Goal: Task Accomplishment & Management: Use online tool/utility

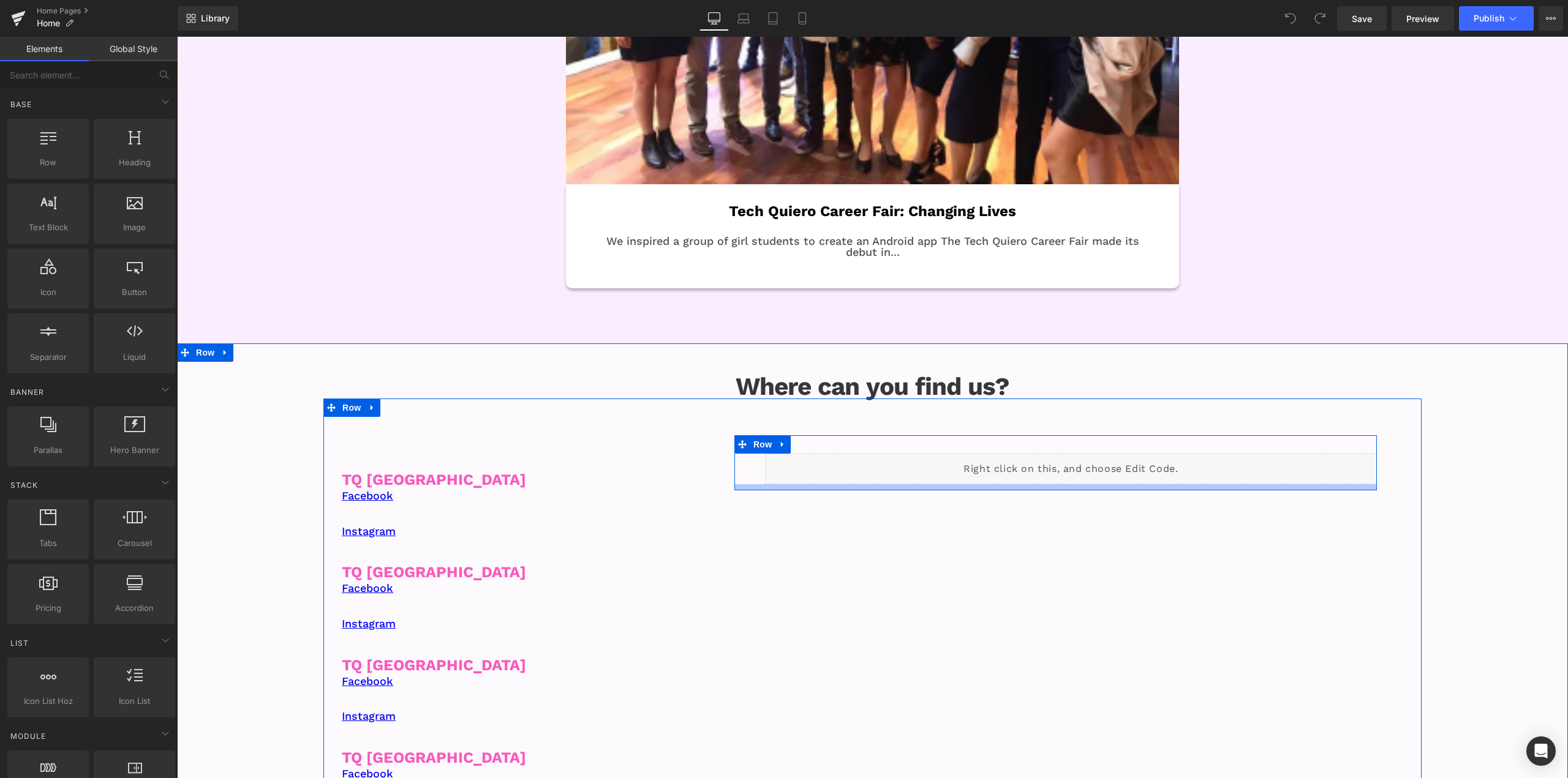
scroll to position [1836, 0]
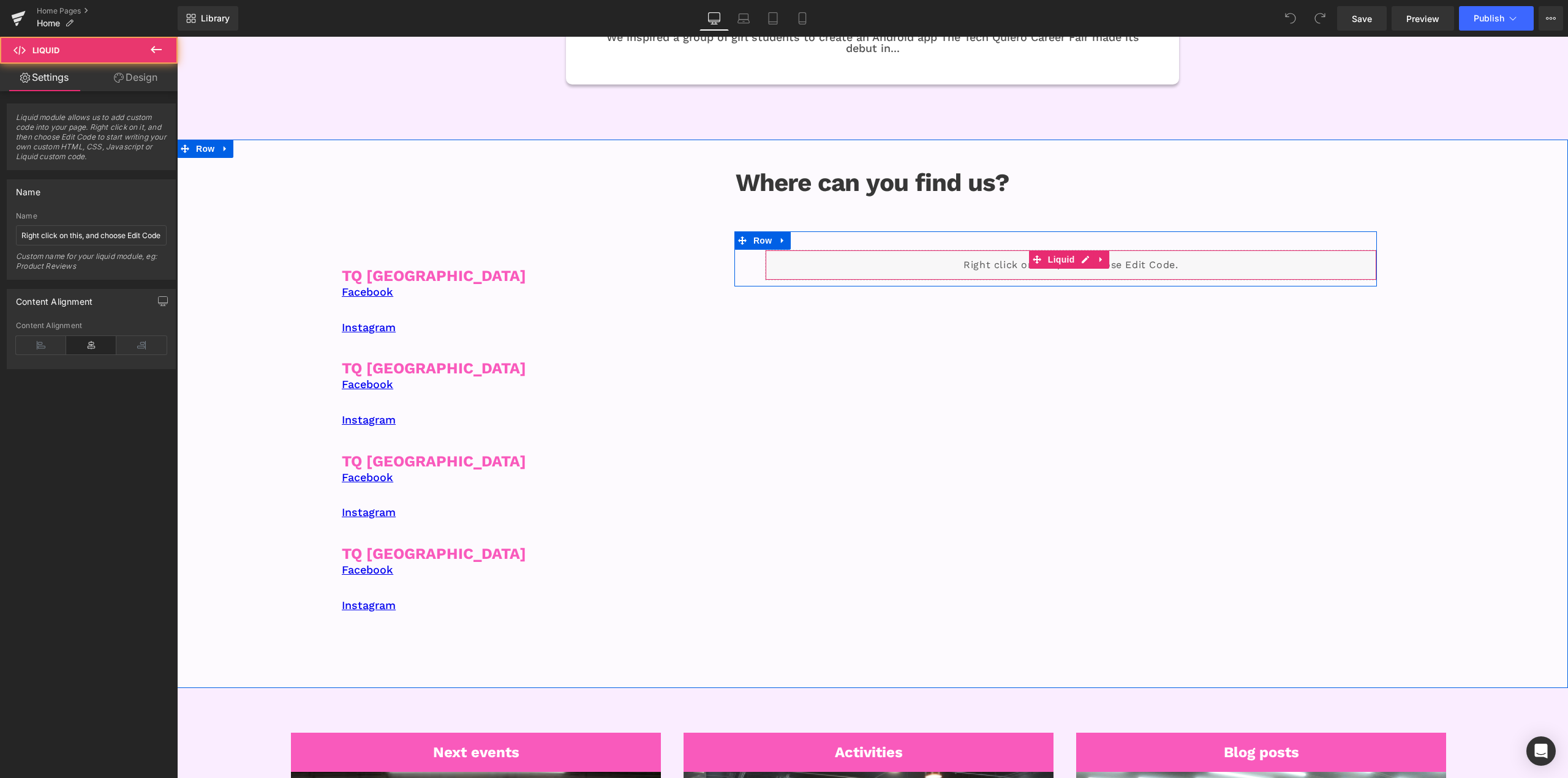
click at [975, 266] on div "Liquid" at bounding box center [1071, 265] width 612 height 31
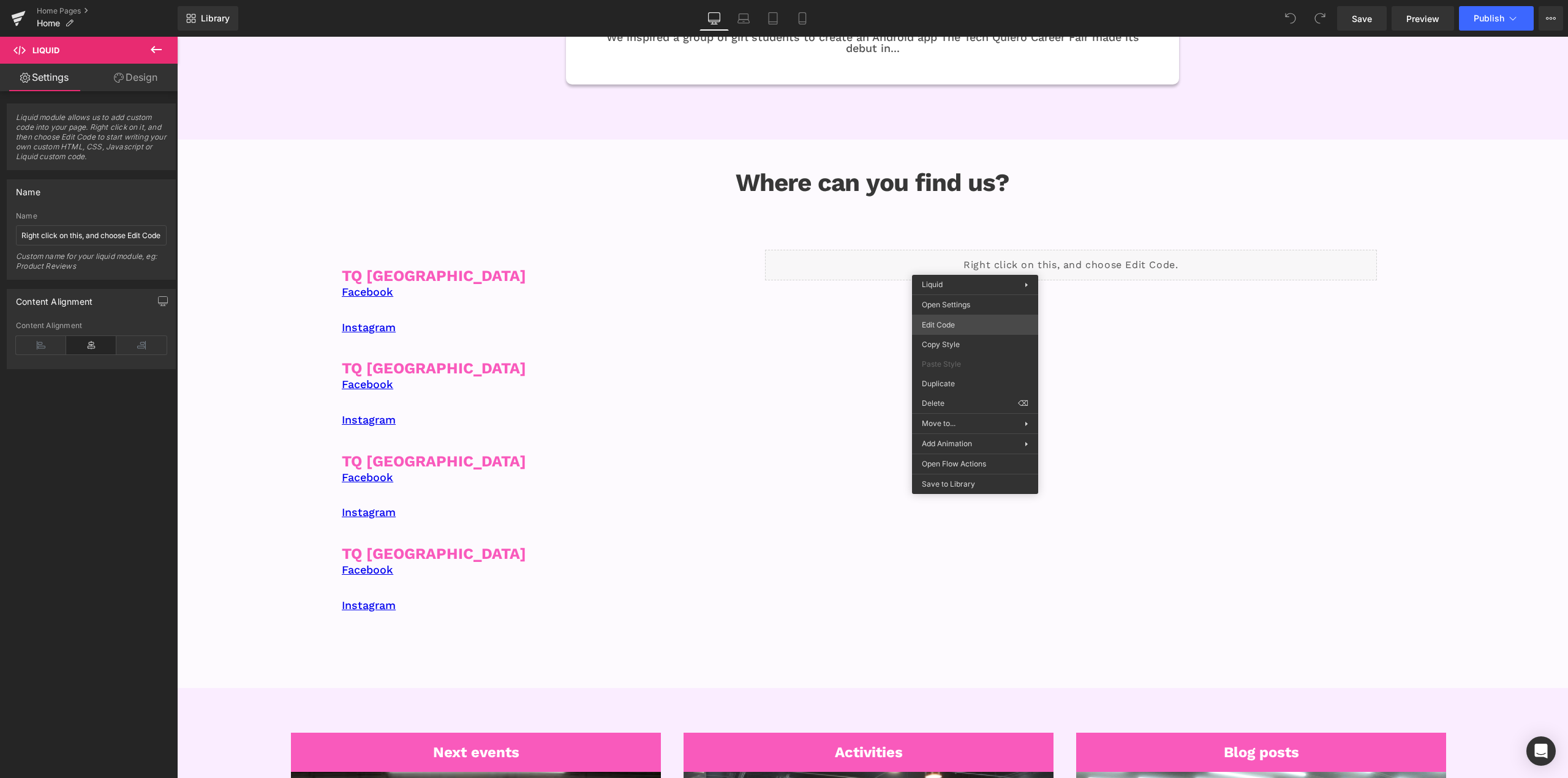
click at [971, 0] on div "You are previewing how the will restyle your page. You can not edit Elements in…" at bounding box center [784, 0] width 1568 height 0
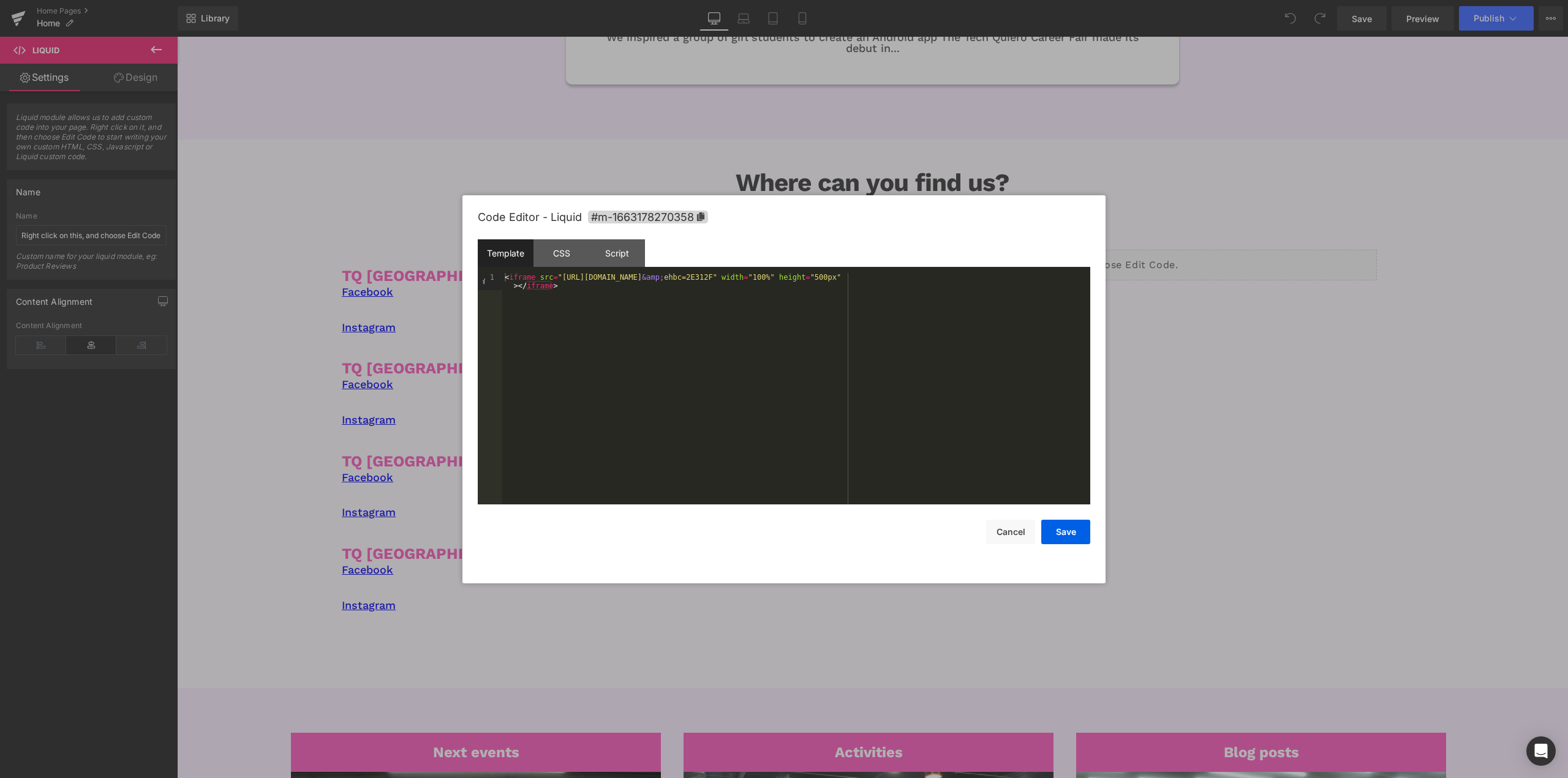
click at [0, 0] on div "Script" at bounding box center [0, 0] width 0 height 0
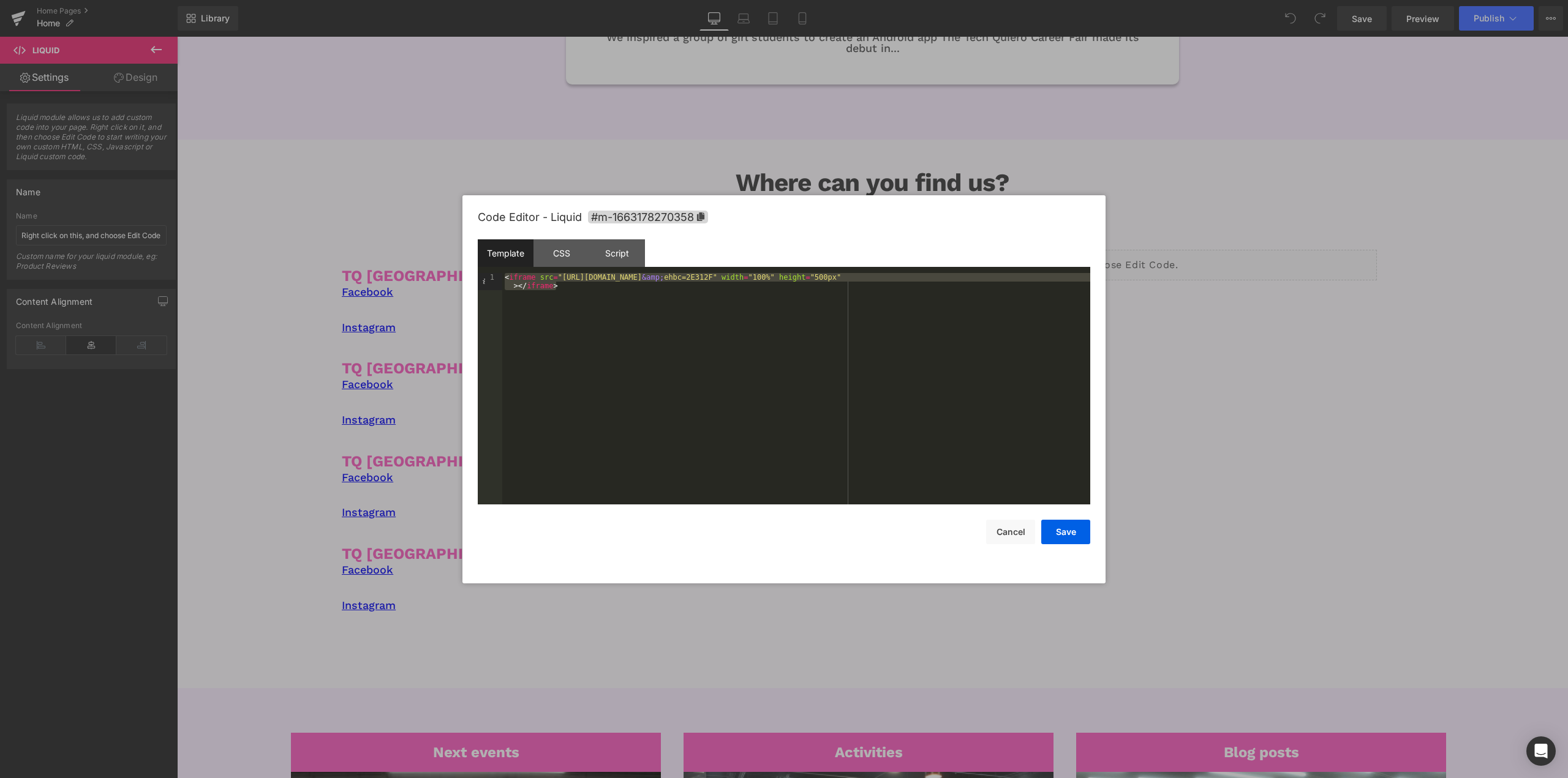
drag, startPoint x: 561, startPoint y: 277, endPoint x: 936, endPoint y: 270, distance: 375.1
